Goal: Task Accomplishment & Management: Complete application form

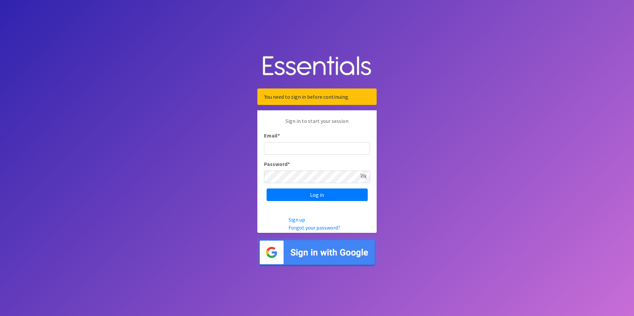
click at [300, 150] on input "Email *" at bounding box center [317, 148] width 106 height 13
click at [302, 154] on input "Email *" at bounding box center [317, 148] width 106 height 13
type input "[EMAIL_ADDRESS][PERSON_NAME][DOMAIN_NAME]"
click at [347, 191] on input "Log in" at bounding box center [317, 195] width 101 height 13
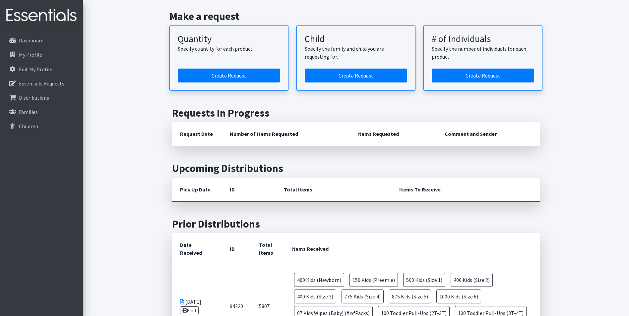
scroll to position [66, 0]
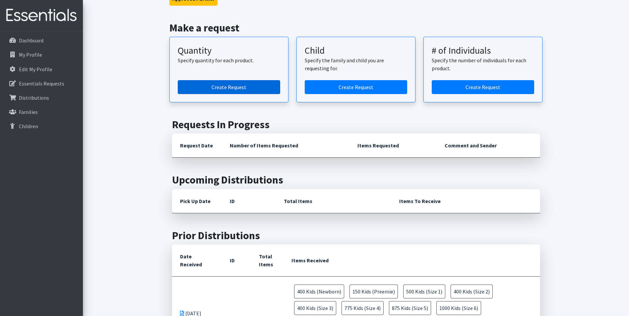
click at [244, 90] on link "Create Request" at bounding box center [229, 87] width 103 height 14
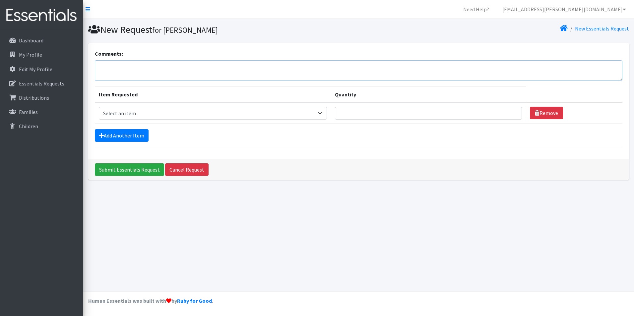
click at [151, 70] on textarea "Comments:" at bounding box center [359, 70] width 528 height 21
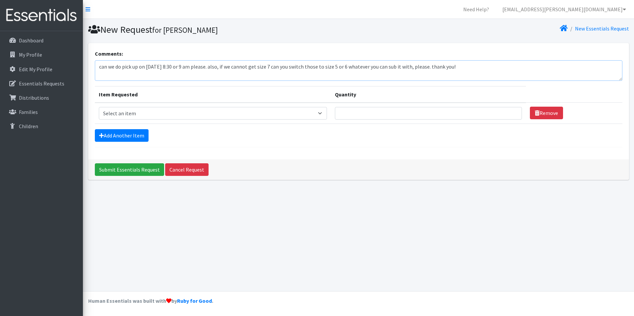
type textarea "can we do pick up on [DATE] 8:30 or 9 am please. also, if we cannot get size 7 …"
click at [161, 118] on select "Select an item Baby Formula Kids (Newborn) Kids (Preemie) Kids (Size 1) Kids (S…" at bounding box center [213, 113] width 228 height 13
select select "3871"
click at [99, 107] on select "Select an item Baby Formula Kids (Newborn) Kids (Preemie) Kids (Size 1) Kids (S…" at bounding box center [213, 113] width 228 height 13
click at [353, 111] on input "Quantity" at bounding box center [428, 113] width 187 height 13
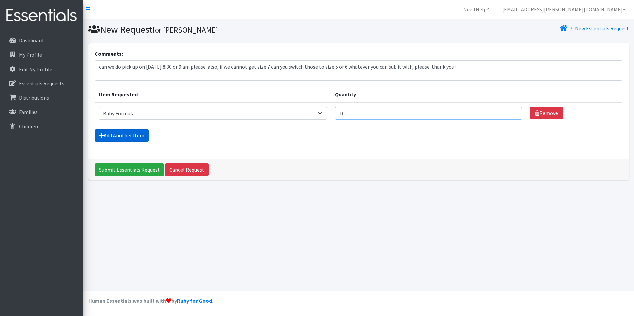
type input "10"
click at [130, 133] on link "Add Another Item" at bounding box center [122, 135] width 54 height 13
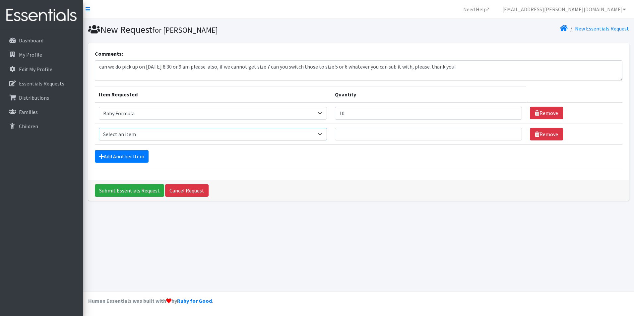
click at [128, 131] on select "Select an item Baby Formula Kids (Newborn) Kids (Preemie) Kids (Size 1) Kids (S…" at bounding box center [213, 134] width 228 height 13
select select "451"
click at [99, 128] on select "Select an item Baby Formula Kids (Newborn) Kids (Preemie) Kids (Size 1) Kids (S…" at bounding box center [213, 134] width 228 height 13
click at [353, 133] on input "Quantity" at bounding box center [428, 134] width 187 height 13
click at [379, 138] on input "Quantity" at bounding box center [428, 134] width 187 height 13
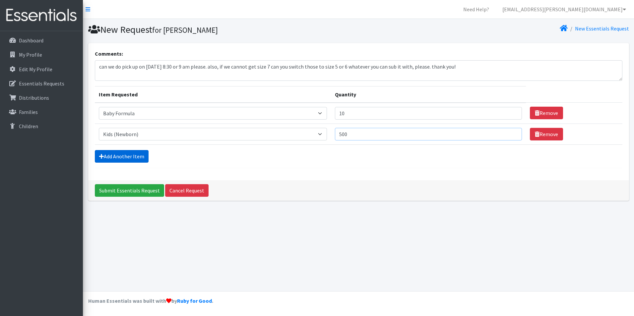
type input "500"
click at [145, 159] on link "Add Another Item" at bounding box center [122, 156] width 54 height 13
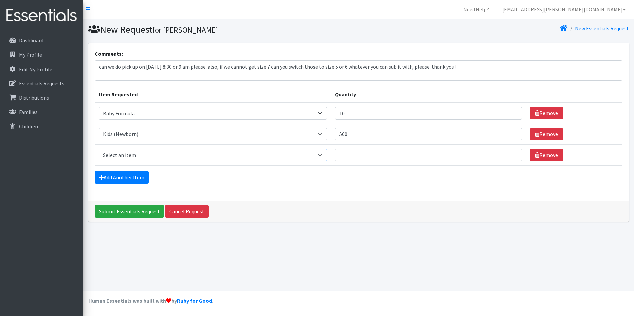
click at [240, 158] on select "Select an item Baby Formula Kids (Newborn) Kids (Preemie) Kids (Size 1) Kids (S…" at bounding box center [213, 155] width 228 height 13
select select "452"
click at [99, 149] on select "Select an item Baby Formula Kids (Newborn) Kids (Preemie) Kids (Size 1) Kids (S…" at bounding box center [213, 155] width 228 height 13
click at [354, 160] on input "Quantity" at bounding box center [428, 155] width 187 height 13
type input "200"
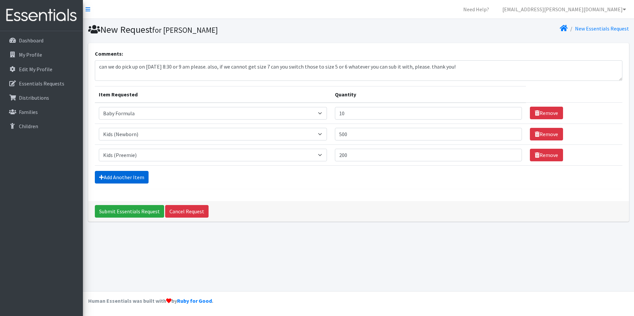
click at [135, 178] on link "Add Another Item" at bounding box center [122, 177] width 54 height 13
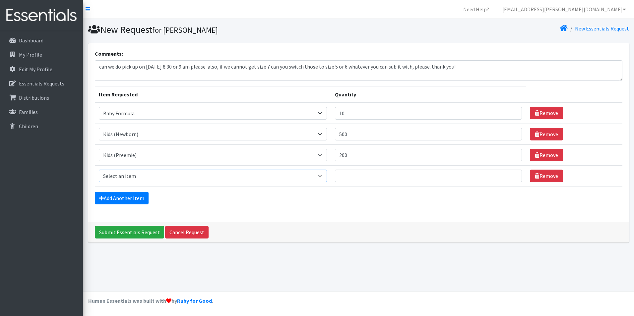
click at [134, 180] on select "Select an item Baby Formula Kids (Newborn) Kids (Preemie) Kids (Size 1) Kids (S…" at bounding box center [213, 176] width 228 height 13
select select "453"
click at [99, 170] on select "Select an item Baby Formula Kids (Newborn) Kids (Preemie) Kids (Size 1) Kids (S…" at bounding box center [213, 176] width 228 height 13
click at [357, 178] on input "Quantity" at bounding box center [428, 176] width 187 height 13
type input "700"
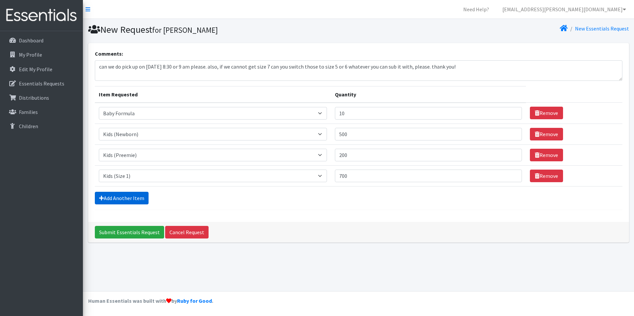
click at [106, 198] on link "Add Another Item" at bounding box center [122, 198] width 54 height 13
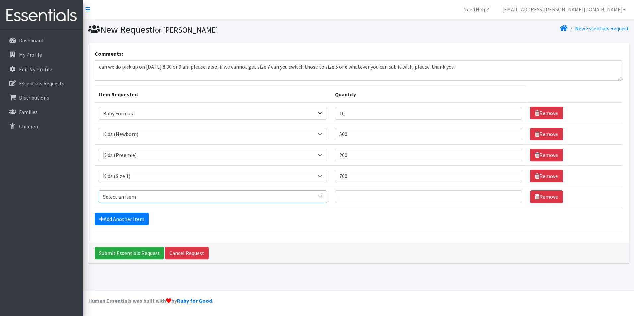
click at [122, 197] on select "Select an item Baby Formula Kids (Newborn) Kids (Preemie) Kids (Size 1) Kids (S…" at bounding box center [213, 197] width 228 height 13
select select "440"
click at [99, 191] on select "Select an item Baby Formula Kids (Newborn) Kids (Preemie) Kids (Size 1) Kids (S…" at bounding box center [213, 197] width 228 height 13
click at [370, 195] on input "Quantity" at bounding box center [428, 197] width 187 height 13
type input "4"
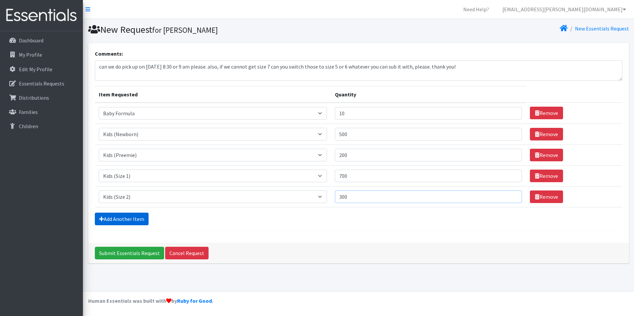
type input "300"
click at [130, 218] on link "Add Another Item" at bounding box center [122, 219] width 54 height 13
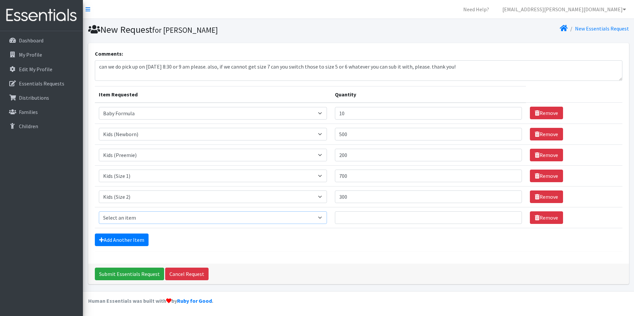
click at [130, 218] on select "Select an item Baby Formula Kids (Newborn) Kids (Preemie) Kids (Size 1) Kids (S…" at bounding box center [213, 218] width 228 height 13
select select "442"
click at [99, 212] on select "Select an item Baby Formula Kids (Newborn) Kids (Preemie) Kids (Size 1) Kids (S…" at bounding box center [213, 218] width 228 height 13
click at [353, 216] on input "Quantity" at bounding box center [428, 218] width 187 height 13
type input "500"
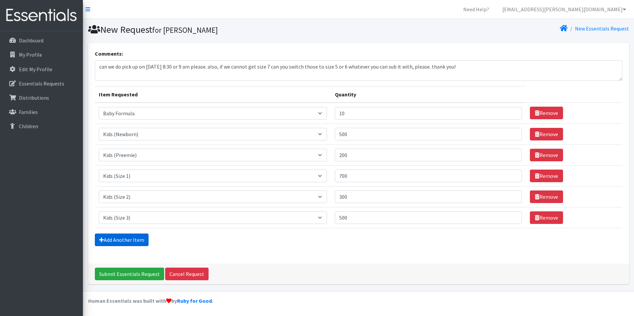
click at [121, 238] on link "Add Another Item" at bounding box center [122, 240] width 54 height 13
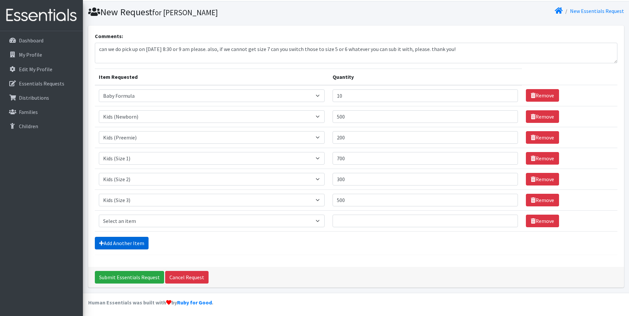
scroll to position [19, 0]
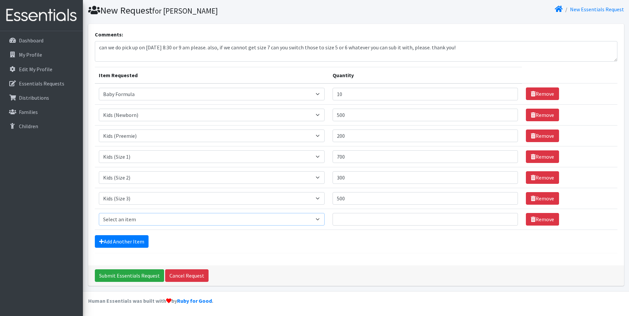
click at [125, 222] on select "Select an item Baby Formula Kids (Newborn) Kids (Preemie) Kids (Size 1) Kids (S…" at bounding box center [212, 219] width 226 height 13
select select "459"
click at [99, 213] on select "Select an item Baby Formula Kids (Newborn) Kids (Preemie) Kids (Size 1) Kids (S…" at bounding box center [212, 219] width 226 height 13
click at [382, 219] on input "Quantity" at bounding box center [425, 219] width 185 height 13
type input "1225"
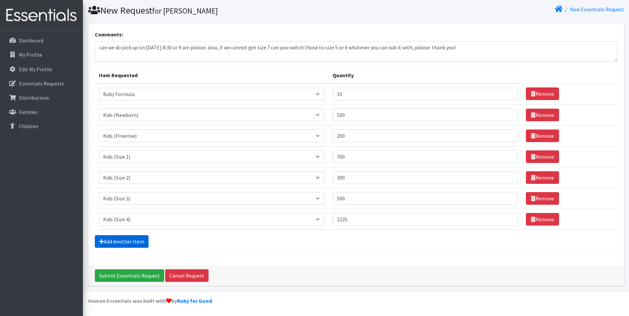
click at [142, 238] on link "Add Another Item" at bounding box center [122, 242] width 54 height 13
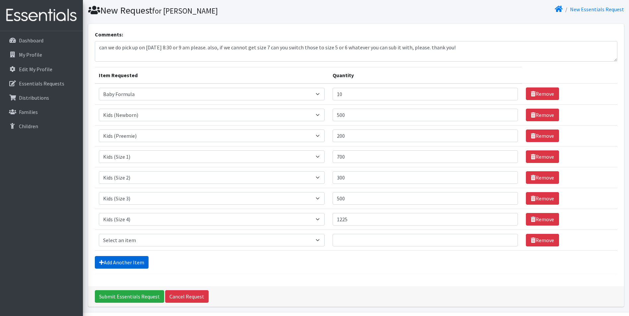
scroll to position [40, 0]
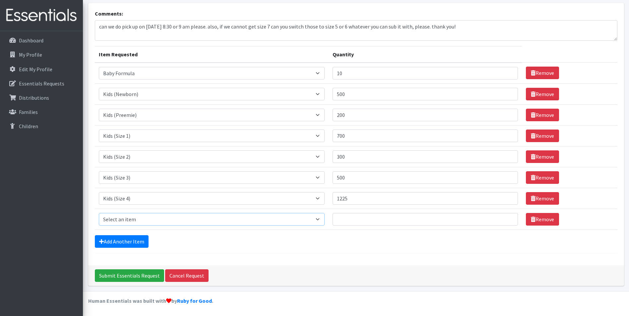
click at [154, 219] on select "Select an item Baby Formula Kids (Newborn) Kids (Preemie) Kids (Size 1) Kids (S…" at bounding box center [212, 219] width 226 height 13
select select "460"
click at [99, 213] on select "Select an item Baby Formula Kids (Newborn) Kids (Preemie) Kids (Size 1) Kids (S…" at bounding box center [212, 219] width 226 height 13
click at [352, 219] on input "Quantity" at bounding box center [425, 219] width 185 height 13
type input "1375"
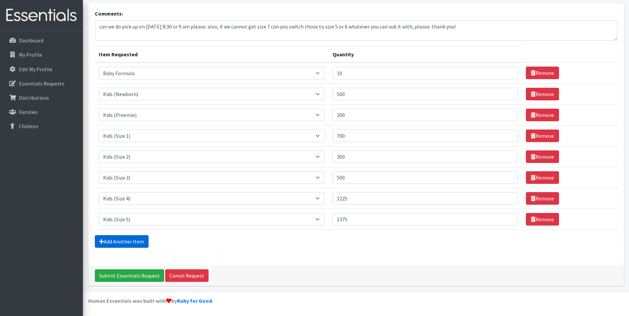
click at [119, 239] on link "Add Another Item" at bounding box center [122, 242] width 54 height 13
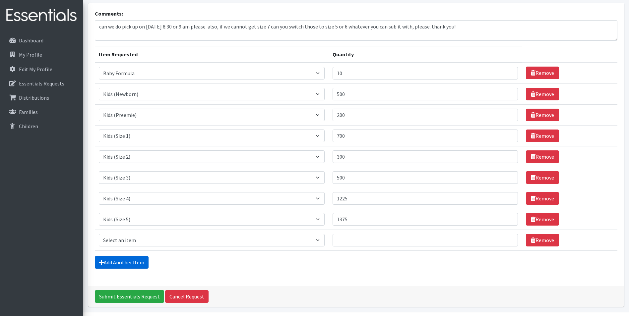
scroll to position [61, 0]
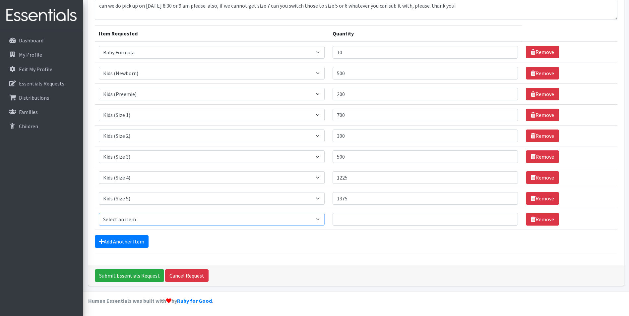
click at [172, 214] on select "Select an item Baby Formula Kids (Newborn) Kids (Preemie) Kids (Size 1) Kids (S…" at bounding box center [212, 219] width 226 height 13
select select "462"
click at [99, 213] on select "Select an item Baby Formula Kids (Newborn) Kids (Preemie) Kids (Size 1) Kids (S…" at bounding box center [212, 219] width 226 height 13
click at [366, 221] on input "Quantity" at bounding box center [425, 219] width 185 height 13
click at [365, 221] on input "Quantity" at bounding box center [425, 219] width 185 height 13
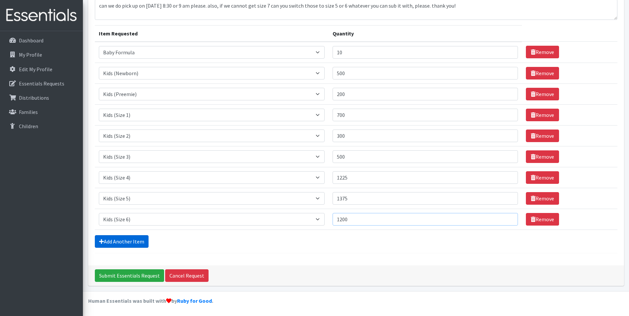
type input "1200"
click at [137, 243] on link "Add Another Item" at bounding box center [122, 242] width 54 height 13
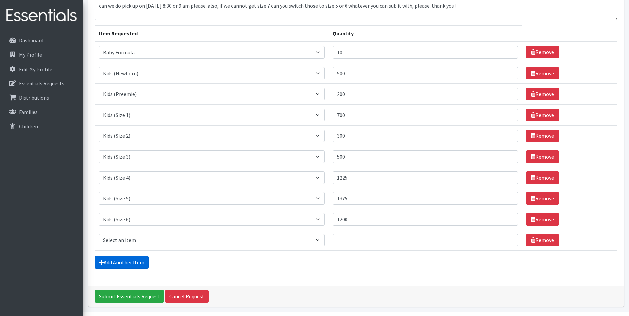
scroll to position [82, 0]
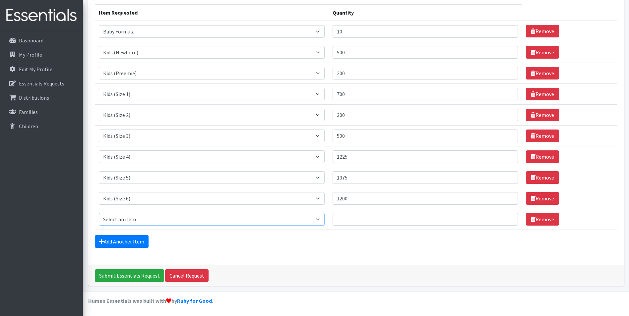
click at [154, 217] on select "Select an item Baby Formula Kids (Newborn) Kids (Preemie) Kids (Size 1) Kids (S…" at bounding box center [212, 219] width 226 height 13
select select "1683"
click at [99, 213] on select "Select an item Baby Formula Kids (Newborn) Kids (Preemie) Kids (Size 1) Kids (S…" at bounding box center [212, 219] width 226 height 13
click at [356, 218] on input "Quantity" at bounding box center [425, 219] width 185 height 13
click at [347, 218] on input "Quantity" at bounding box center [425, 219] width 185 height 13
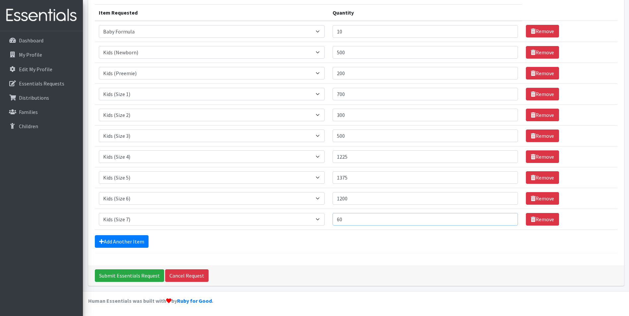
type input "6"
type input "400"
click at [139, 245] on link "Add Another Item" at bounding box center [122, 242] width 54 height 13
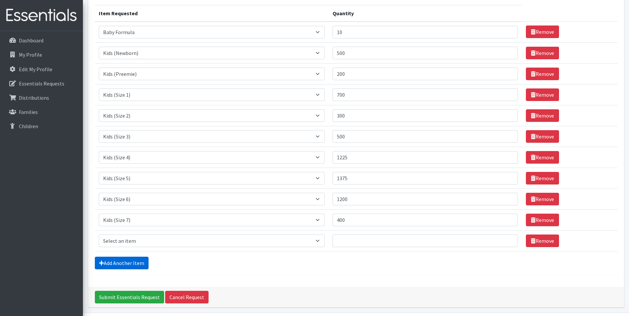
scroll to position [70, 0]
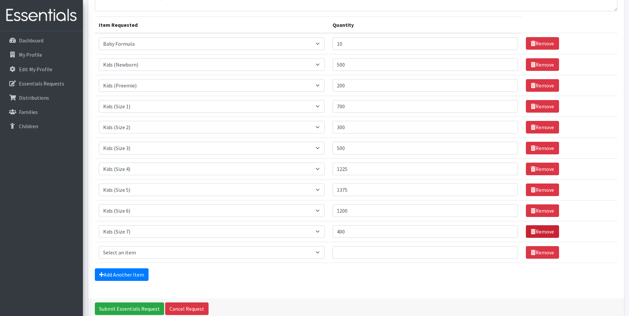
click at [530, 228] on link "Remove" at bounding box center [542, 232] width 33 height 13
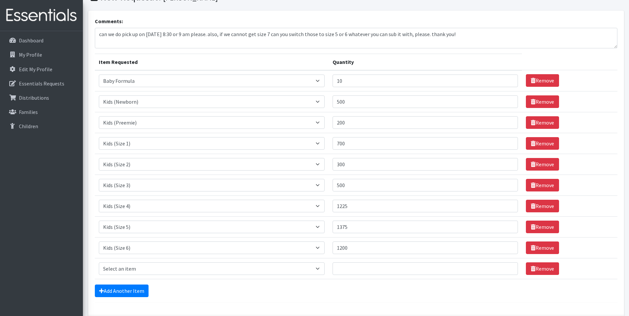
scroll to position [0, 0]
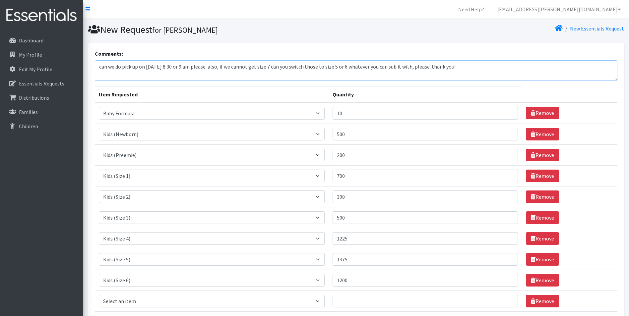
drag, startPoint x: 477, startPoint y: 67, endPoint x: 231, endPoint y: 71, distance: 245.8
click at [231, 71] on textarea "can we do pick up on [DATE] 8:30 or 9 am please. also, if we cannot get size 7 …" at bounding box center [356, 70] width 523 height 21
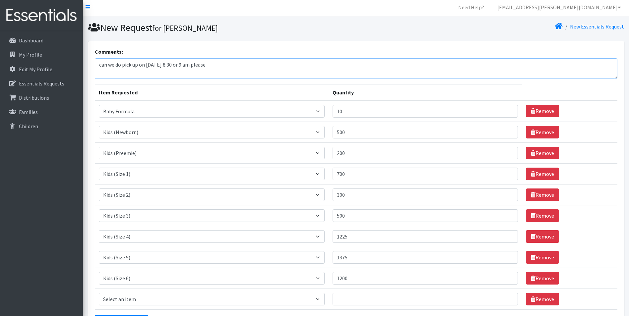
scroll to position [82, 0]
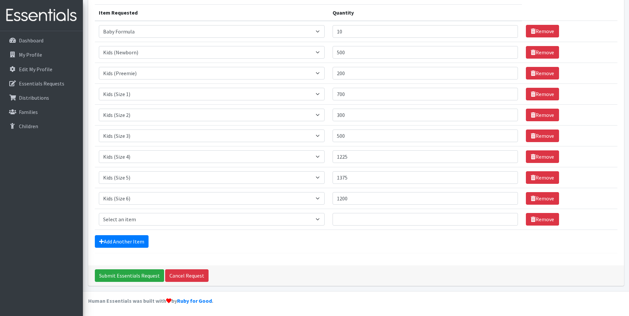
type textarea "can we do pick up on [DATE] 8:30 or 9 am please."
drag, startPoint x: 358, startPoint y: 157, endPoint x: 342, endPoint y: 159, distance: 15.7
click at [342, 159] on input "1225" at bounding box center [425, 157] width 185 height 13
type input "900"
click at [358, 141] on input "500" at bounding box center [425, 136] width 185 height 13
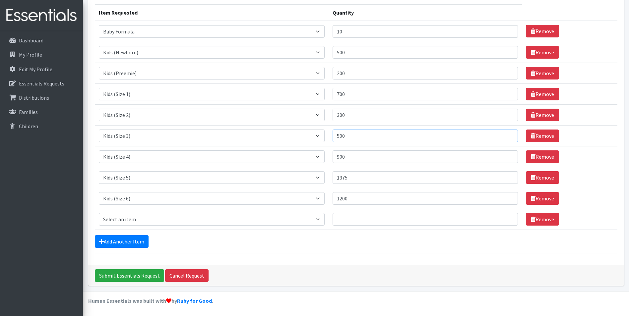
drag, startPoint x: 357, startPoint y: 136, endPoint x: 335, endPoint y: 132, distance: 22.3
click at [335, 132] on td "Quantity 500" at bounding box center [425, 135] width 193 height 21
click at [354, 138] on input "500" at bounding box center [425, 136] width 185 height 13
type input "400"
click at [371, 157] on input "900" at bounding box center [425, 157] width 185 height 13
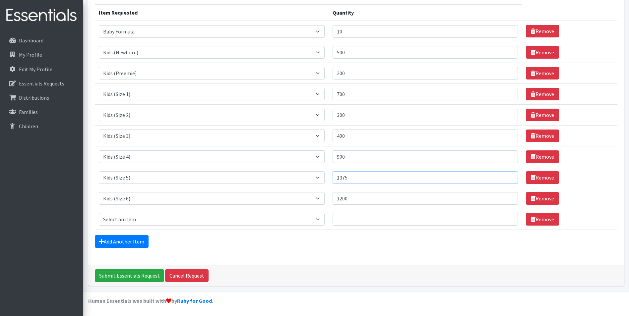
drag, startPoint x: 358, startPoint y: 178, endPoint x: 345, endPoint y: 177, distance: 12.6
click at [345, 177] on input "1375" at bounding box center [425, 178] width 185 height 13
click at [363, 53] on input "500" at bounding box center [425, 52] width 185 height 13
type input "5"
type input "400"
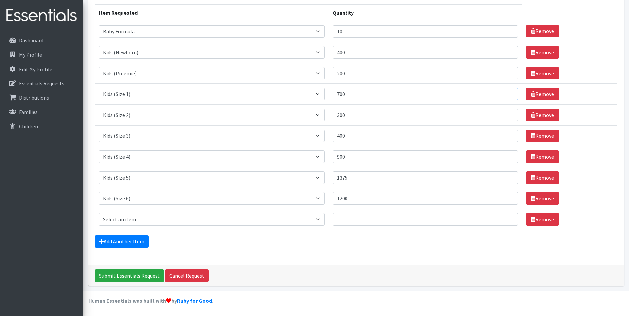
drag, startPoint x: 354, startPoint y: 93, endPoint x: 342, endPoint y: 94, distance: 12.3
click at [342, 94] on input "700" at bounding box center [425, 94] width 185 height 13
type input "600"
click at [368, 179] on input "1375" at bounding box center [425, 178] width 185 height 13
click at [361, 158] on input "900" at bounding box center [425, 157] width 185 height 13
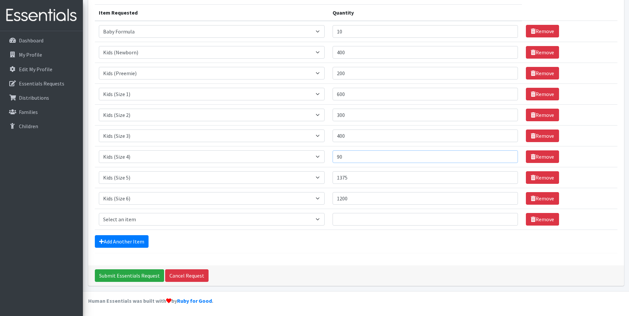
type input "9"
type input "800"
click at [368, 179] on input "1375" at bounding box center [425, 178] width 185 height 13
click at [360, 177] on input "1375" at bounding box center [425, 178] width 185 height 13
type input "1275"
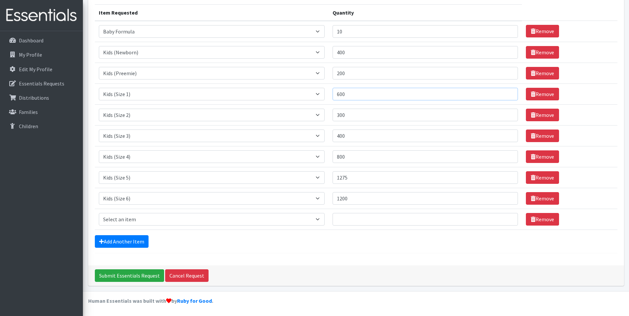
click at [365, 94] on input "600" at bounding box center [425, 94] width 185 height 13
type input "6"
type input "5"
type input "450"
click at [222, 221] on select "Select an item Baby Formula Kids (Newborn) Kids (Preemie) Kids (Size 1) Kids (S…" at bounding box center [212, 219] width 226 height 13
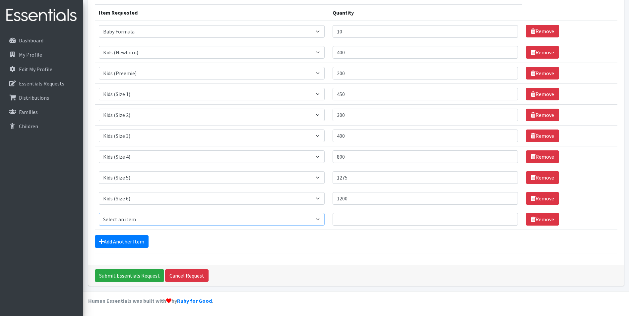
select select "437"
click at [99, 213] on select "Select an item Baby Formula Kids (Newborn) Kids (Preemie) Kids (Size 1) Kids (S…" at bounding box center [212, 219] width 226 height 13
click at [351, 220] on input "Quantity" at bounding box center [425, 219] width 185 height 13
type input "20"
click at [137, 245] on link "Add Another Item" at bounding box center [122, 242] width 54 height 13
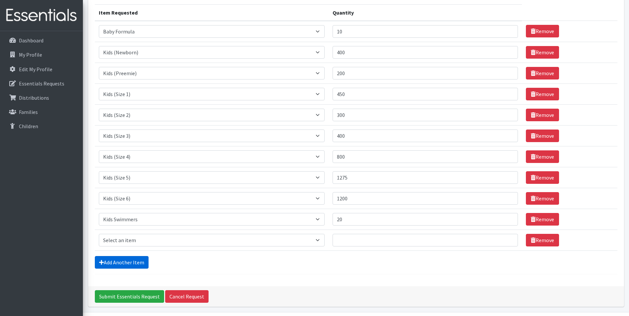
scroll to position [103, 0]
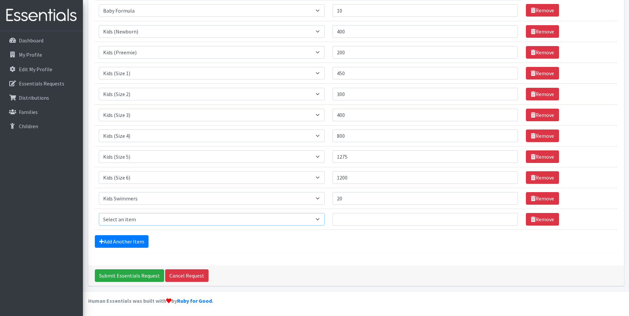
click at [148, 216] on select "Select an item Baby Formula Kids (Newborn) Kids (Preemie) Kids (Size 1) Kids (S…" at bounding box center [212, 219] width 226 height 13
select select "436"
click at [99, 213] on select "Select an item Baby Formula Kids (Newborn) Kids (Preemie) Kids (Size 1) Kids (S…" at bounding box center [212, 219] width 226 height 13
click at [366, 219] on input "Quantity" at bounding box center [425, 219] width 185 height 13
type input "100"
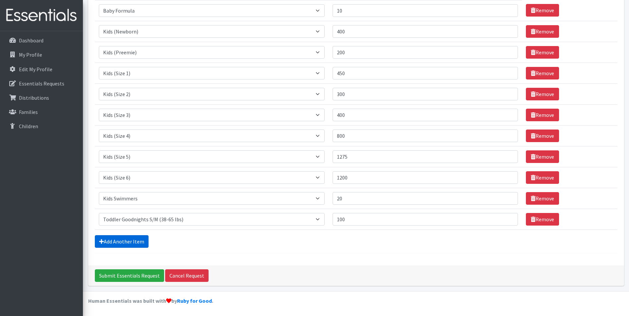
click at [109, 248] on link "Add Another Item" at bounding box center [122, 242] width 54 height 13
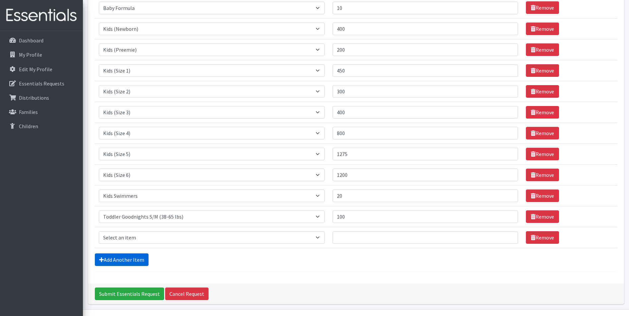
scroll to position [124, 0]
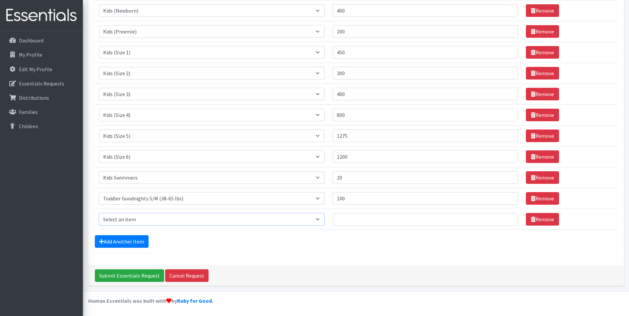
click at [147, 220] on select "Select an item Baby Formula Kids (Newborn) Kids (Preemie) Kids (Size 1) Kids (S…" at bounding box center [212, 219] width 226 height 13
select select "444"
click at [99, 213] on select "Select an item Baby Formula Kids (Newborn) Kids (Preemie) Kids (Size 1) Kids (S…" at bounding box center [212, 219] width 226 height 13
click at [139, 241] on link "Add Another Item" at bounding box center [122, 242] width 54 height 13
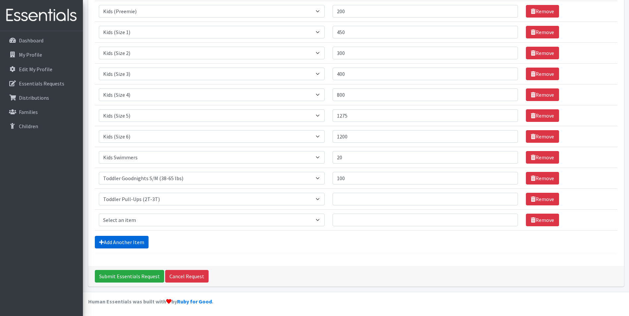
scroll to position [145, 0]
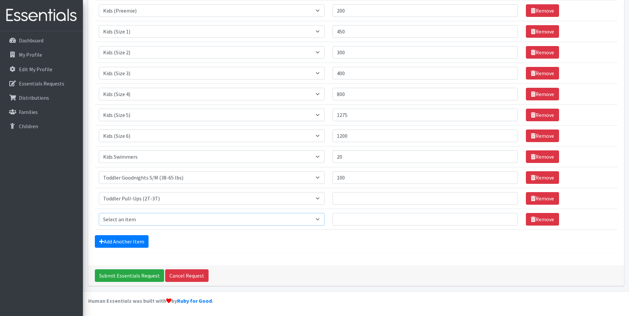
click at [167, 224] on select "Select an item Baby Formula Kids (Newborn) Kids (Preemie) Kids (Size 1) Kids (S…" at bounding box center [212, 219] width 226 height 13
select select "445"
click at [99, 213] on select "Select an item Baby Formula Kids (Newborn) Kids (Preemie) Kids (Size 1) Kids (S…" at bounding box center [212, 219] width 226 height 13
click at [140, 241] on link "Add Another Item" at bounding box center [122, 242] width 54 height 13
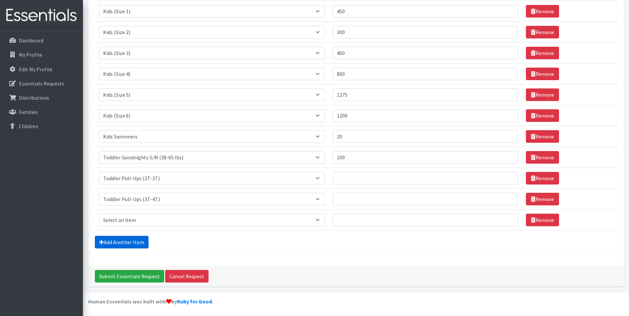
scroll to position [166, 0]
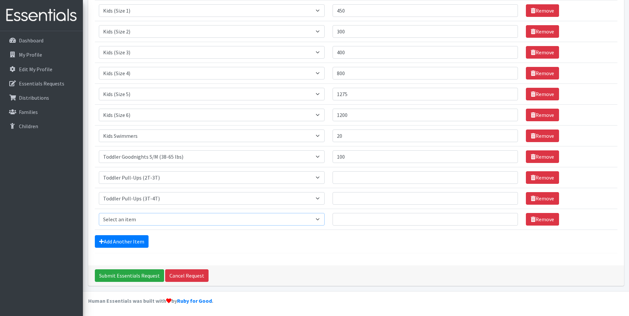
click at [160, 214] on select "Select an item Baby Formula Kids (Newborn) Kids (Preemie) Kids (Size 1) Kids (S…" at bounding box center [212, 219] width 226 height 13
select select "446"
click at [99, 213] on select "Select an item Baby Formula Kids (Newborn) Kids (Preemie) Kids (Size 1) Kids (S…" at bounding box center [212, 219] width 226 height 13
click at [139, 245] on link "Add Another Item" at bounding box center [122, 242] width 54 height 13
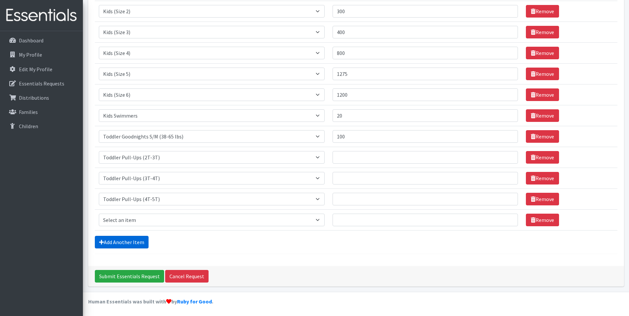
scroll to position [186, 0]
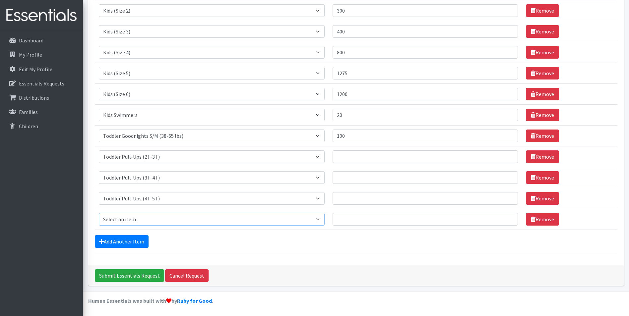
click at [153, 217] on select "Select an item Baby Formula Kids (Newborn) Kids (Preemie) Kids (Size 1) Kids (S…" at bounding box center [212, 219] width 226 height 13
select select "434"
click at [99, 213] on select "Select an item Baby Formula Kids (Newborn) Kids (Preemie) Kids (Size 1) Kids (S…" at bounding box center [212, 219] width 226 height 13
click at [362, 218] on input "Quantity" at bounding box center [425, 219] width 185 height 13
type input "100"
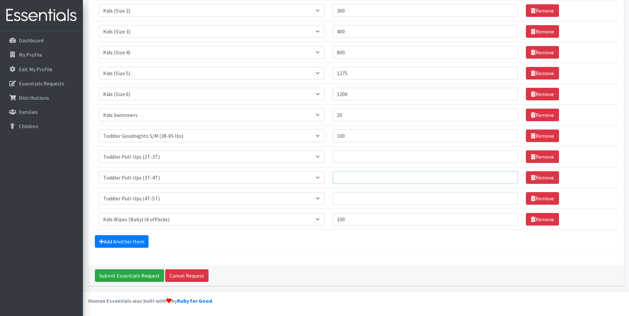
click at [363, 175] on input "Quantity" at bounding box center [425, 178] width 185 height 13
click at [365, 159] on input "Quantity" at bounding box center [425, 157] width 185 height 13
click at [358, 157] on input "Quantity" at bounding box center [425, 157] width 185 height 13
type input "280"
click at [359, 179] on input "Quantity" at bounding box center [425, 178] width 185 height 13
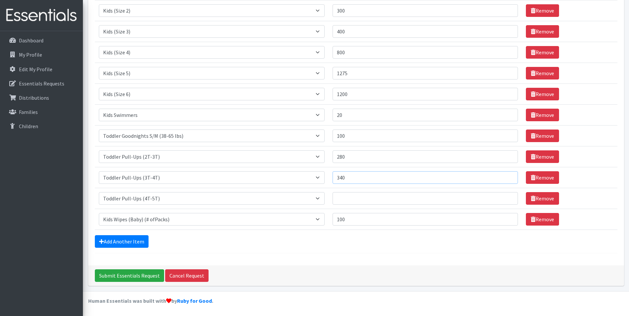
type input "340"
click at [350, 197] on input "Quantity" at bounding box center [425, 198] width 185 height 13
type input "300"
click at [385, 255] on div "Comments: can we do pick up on [DATE] 8:30 or 9 am please. Item Requested Quant…" at bounding box center [356, 61] width 536 height 409
drag, startPoint x: 355, startPoint y: 159, endPoint x: 337, endPoint y: 158, distance: 17.9
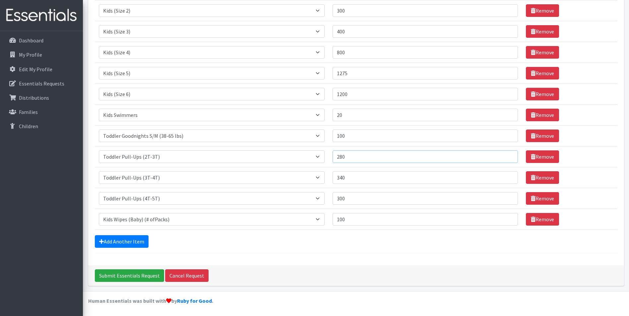
click at [337, 158] on td "Quantity 280" at bounding box center [425, 156] width 193 height 21
type input "100"
click at [349, 178] on input "340" at bounding box center [425, 178] width 185 height 13
click at [349, 177] on input "340" at bounding box center [425, 178] width 185 height 13
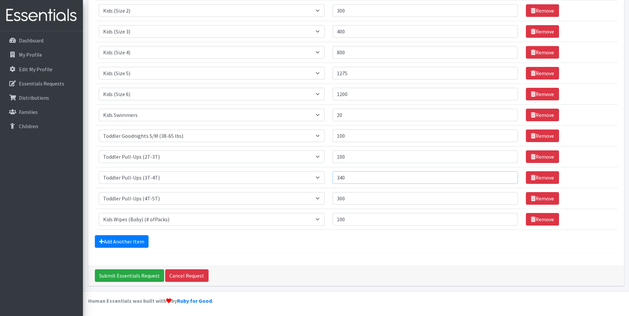
drag, startPoint x: 349, startPoint y: 177, endPoint x: 342, endPoint y: 175, distance: 7.3
click at [348, 177] on input "340" at bounding box center [425, 178] width 185 height 13
click at [342, 175] on input "340" at bounding box center [425, 178] width 185 height 13
click at [345, 176] on input "340" at bounding box center [425, 178] width 185 height 13
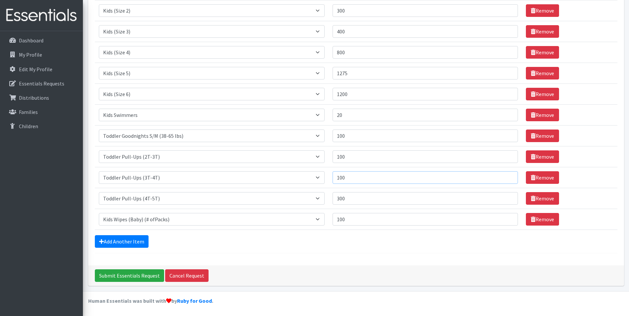
type input "100"
click at [346, 200] on input "300" at bounding box center [425, 198] width 185 height 13
type input "100"
click at [360, 234] on form "Comments: can we do pick up on [DATE] 8:30 or 9 am please. Item Requested Quant…" at bounding box center [356, 58] width 523 height 390
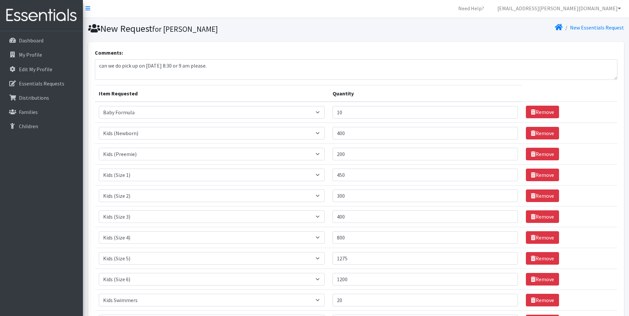
scroll to position [0, 0]
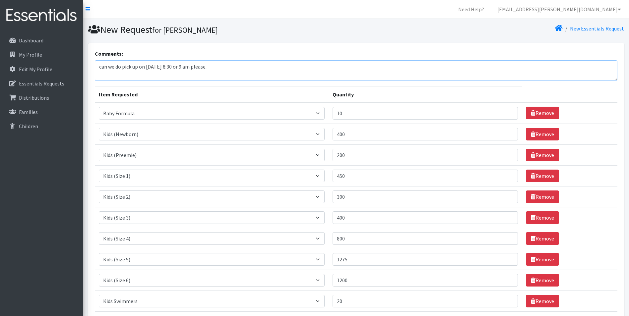
drag, startPoint x: 203, startPoint y: 66, endPoint x: 185, endPoint y: 68, distance: 17.4
click at [185, 68] on textarea "can we do pick up on [DATE] 8:30 or 9 am please." at bounding box center [356, 70] width 523 height 21
click at [250, 69] on textarea "can we do pick up on [DATE] at at9 am please." at bounding box center [356, 70] width 523 height 21
click at [189, 66] on textarea "can we do pick up on [DATE] at at9 am please." at bounding box center [356, 70] width 523 height 21
click at [190, 66] on textarea "can we do pick up on [DATE] at at9 am please." at bounding box center [356, 70] width 523 height 21
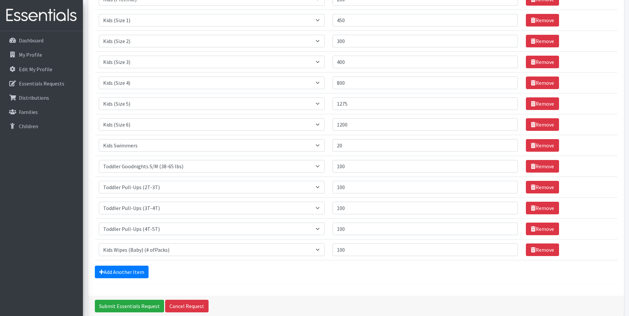
scroll to position [186, 0]
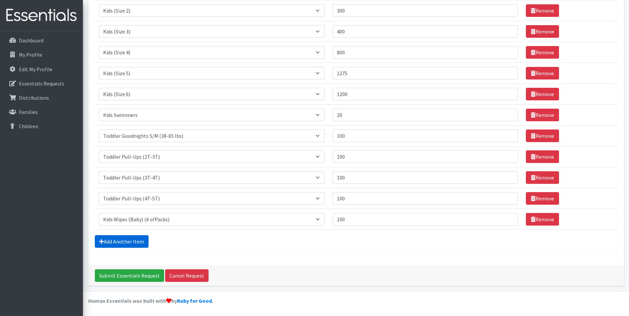
type textarea "can we do pick up on [DATE] 9 am please."
click at [142, 237] on link "Add Another Item" at bounding box center [122, 242] width 54 height 13
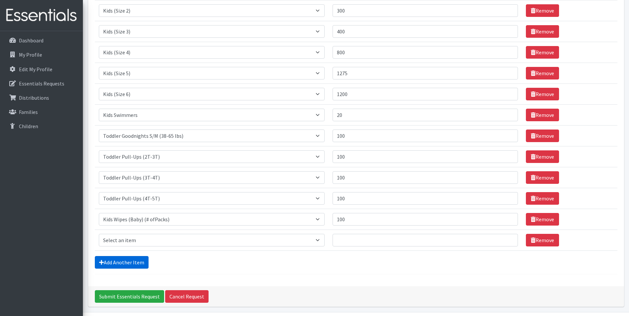
scroll to position [207, 0]
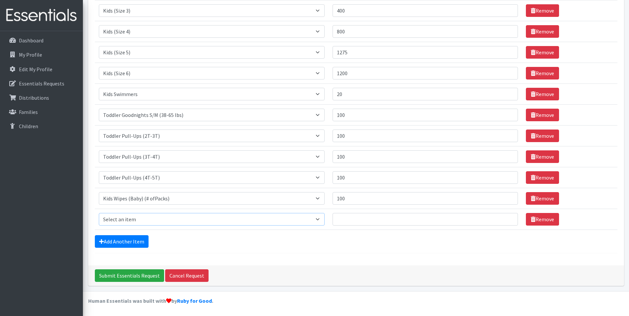
click at [150, 218] on select "Select an item Baby Formula Kids (Newborn) Kids (Preemie) Kids (Size 1) Kids (S…" at bounding box center [212, 219] width 226 height 13
select select "1535"
click at [99, 213] on select "Select an item Baby Formula Kids (Newborn) Kids (Preemie) Kids (Size 1) Kids (S…" at bounding box center [212, 219] width 226 height 13
drag, startPoint x: 134, startPoint y: 239, endPoint x: 132, endPoint y: 236, distance: 3.4
click at [133, 239] on link "Add Another Item" at bounding box center [122, 242] width 54 height 13
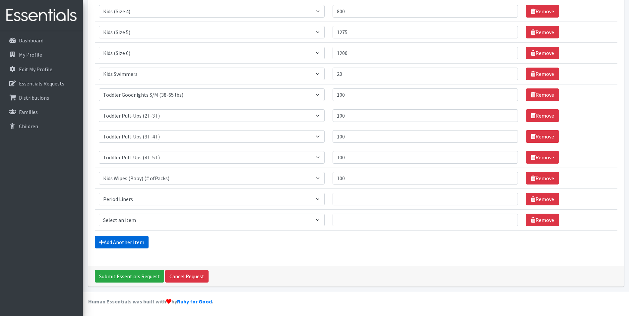
scroll to position [228, 0]
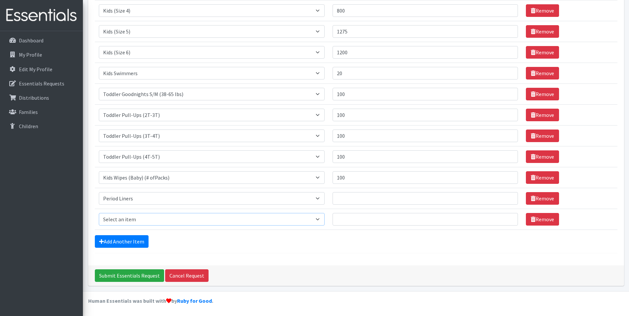
click at [148, 217] on select "Select an item Baby Formula Kids (Newborn) Kids (Preemie) Kids (Size 1) Kids (S…" at bounding box center [212, 219] width 226 height 13
select select "1536"
click at [99, 213] on select "Select an item Baby Formula Kids (Newborn) Kids (Preemie) Kids (Size 1) Kids (S…" at bounding box center [212, 219] width 226 height 13
click at [138, 241] on link "Add Another Item" at bounding box center [122, 242] width 54 height 13
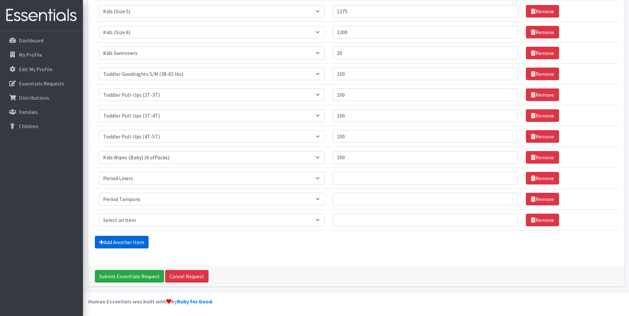
scroll to position [249, 0]
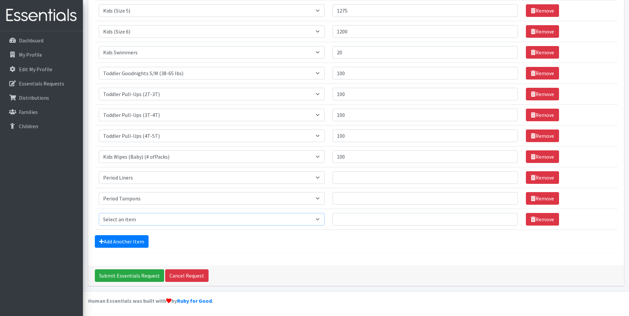
click at [144, 220] on select "Select an item Baby Formula Kids (Newborn) Kids (Preemie) Kids (Size 1) Kids (S…" at bounding box center [212, 219] width 226 height 13
select select "1536"
click at [99, 213] on select "Select an item Baby Formula Kids (Newborn) Kids (Preemie) Kids (Size 1) Kids (S…" at bounding box center [212, 219] width 226 height 13
click at [370, 186] on td "Quantity" at bounding box center [425, 177] width 193 height 21
click at [376, 181] on input "Quantity" at bounding box center [425, 178] width 185 height 13
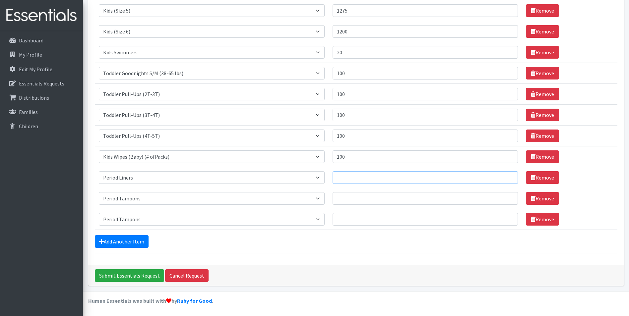
click at [364, 177] on input "Quantity" at bounding box center [425, 178] width 185 height 13
type input "300"
click at [397, 198] on input "Quantity" at bounding box center [425, 198] width 185 height 13
type input "410"
click at [256, 220] on select "Select an item Baby Formula Kids (Newborn) Kids (Preemie) Kids (Size 1) Kids (S…" at bounding box center [212, 219] width 226 height 13
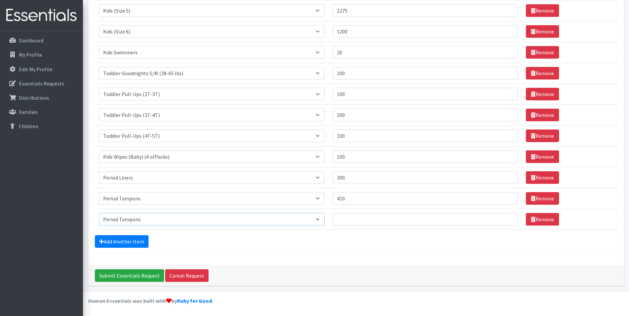
select select "1534"
click at [99, 213] on select "Select an item Baby Formula Kids (Newborn) Kids (Preemie) Kids (Size 1) Kids (S…" at bounding box center [212, 219] width 226 height 13
click at [371, 220] on input "Quantity" at bounding box center [425, 219] width 185 height 13
type input "470"
click at [146, 276] on input "Submit Essentials Request" at bounding box center [129, 276] width 69 height 13
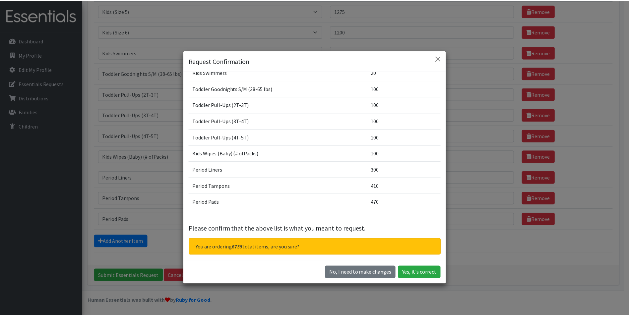
scroll to position [181, 0]
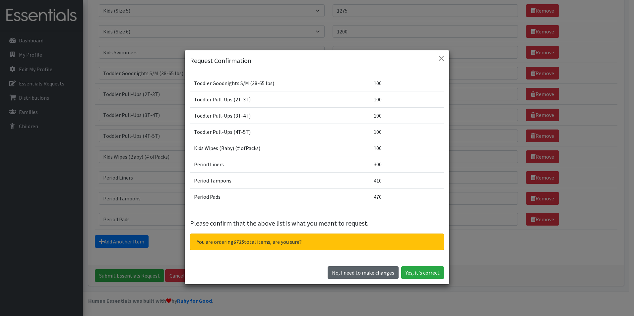
click at [377, 275] on button "No, I need to make changes" at bounding box center [363, 273] width 71 height 13
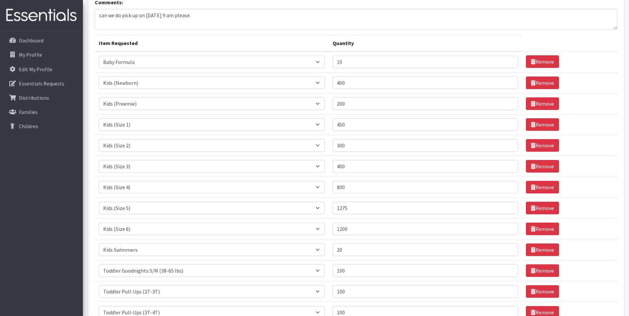
scroll to position [0, 0]
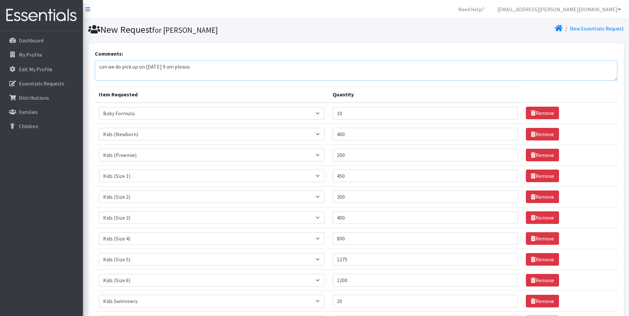
click at [98, 69] on textarea "can we do pick up on [DATE] 9 am please." at bounding box center [356, 70] width 523 height 21
click at [121, 67] on textarea "if we can we do pick up on [DATE] 9 am please." at bounding box center [356, 70] width 523 height 21
click at [157, 67] on textarea "if we can ... are we ale toe do pick up on [DATE] 9 am please." at bounding box center [356, 70] width 523 height 21
click at [259, 71] on textarea "if we can ... are we ale todo pick up on [DATE] 9 am please." at bounding box center [356, 70] width 523 height 21
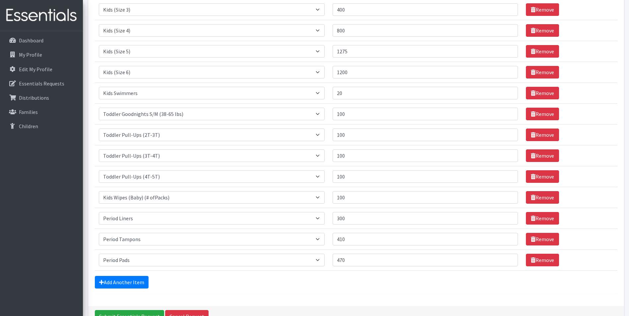
scroll to position [249, 0]
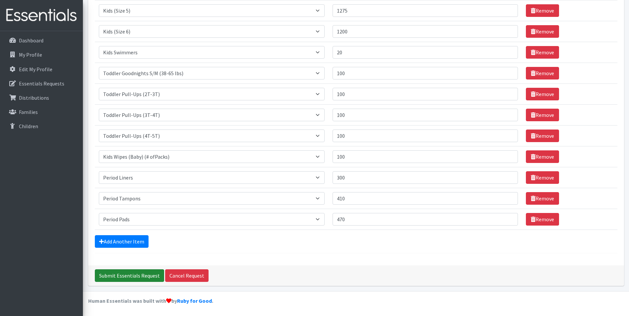
type textarea "if we can ... are we ale todo pick up on [DATE] 9 am please."
click at [132, 277] on input "Submit Essentials Request" at bounding box center [129, 276] width 69 height 13
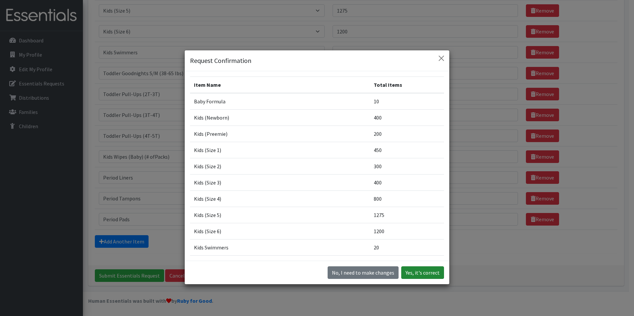
click at [424, 271] on button "Yes, it's correct" at bounding box center [422, 273] width 43 height 13
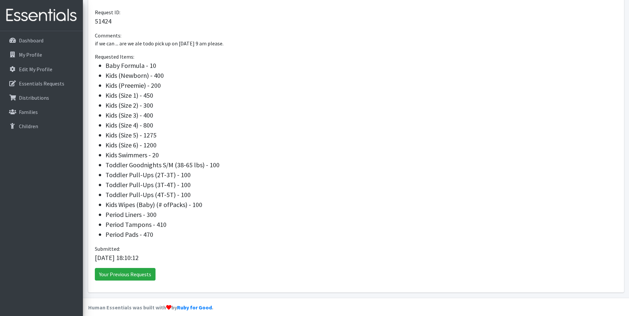
scroll to position [199, 0]
